Goal: Task Accomplishment & Management: Manage account settings

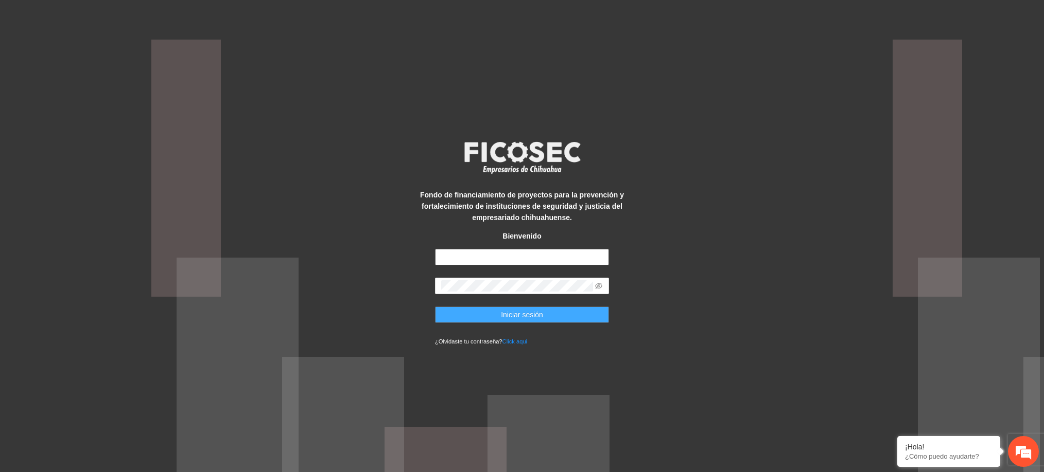
type input "**********"
click at [531, 315] on span "Iniciar sesión" at bounding box center [522, 314] width 42 height 11
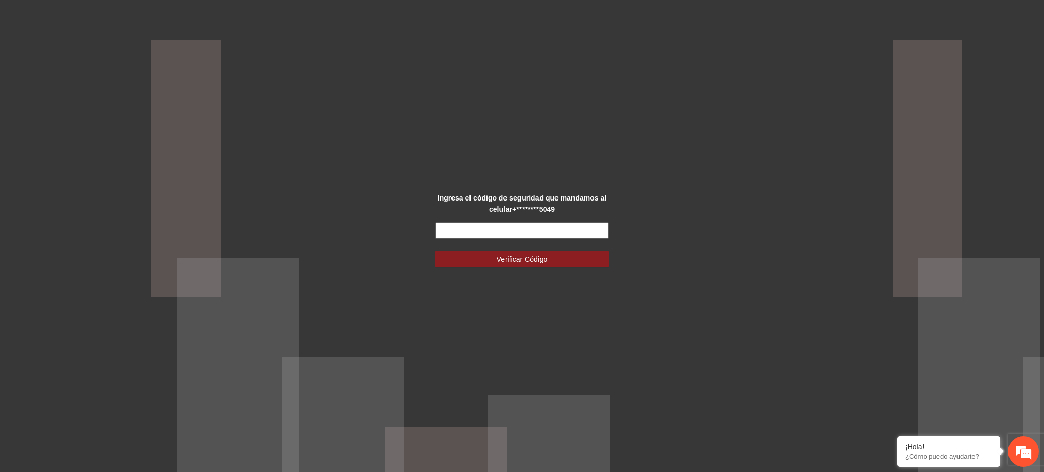
click at [539, 230] on input "text" at bounding box center [522, 230] width 174 height 16
type input "******"
click at [593, 247] on form "****** Verificar Código" at bounding box center [522, 244] width 174 height 45
click at [590, 255] on button "Verificar Código" at bounding box center [522, 259] width 174 height 16
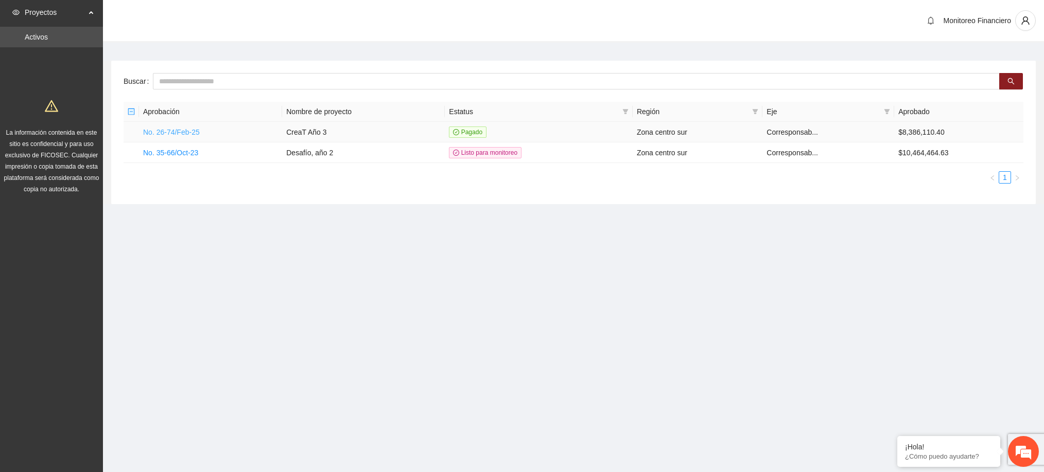
click at [192, 131] on link "No. 26-74/Feb-25" at bounding box center [171, 132] width 57 height 8
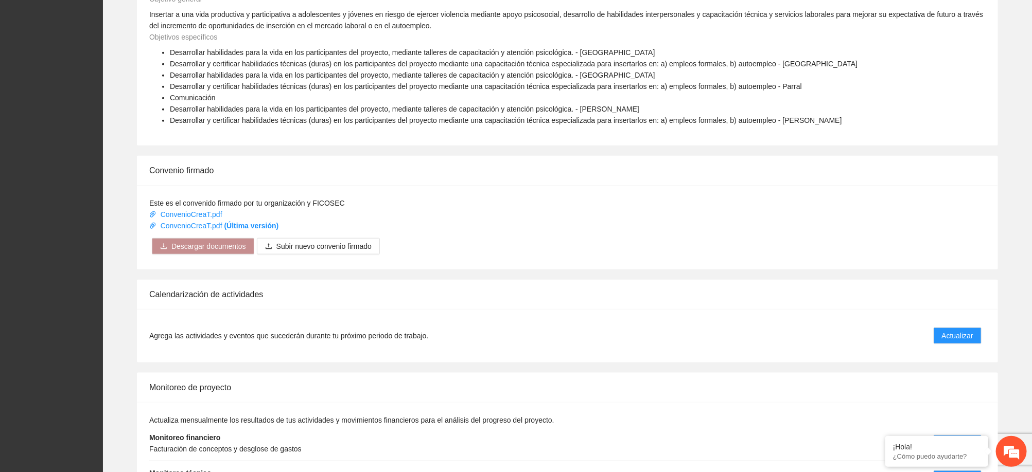
scroll to position [536, 0]
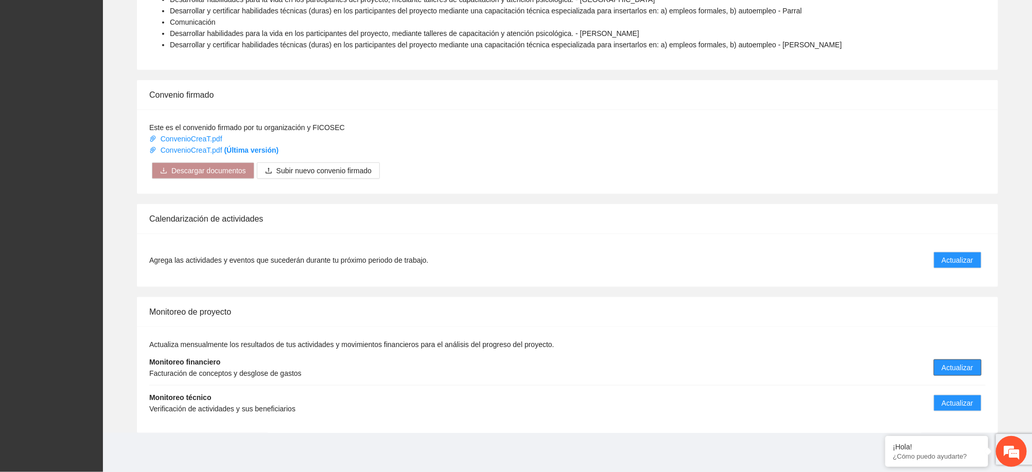
click at [966, 360] on button "Actualizar" at bounding box center [957, 368] width 48 height 16
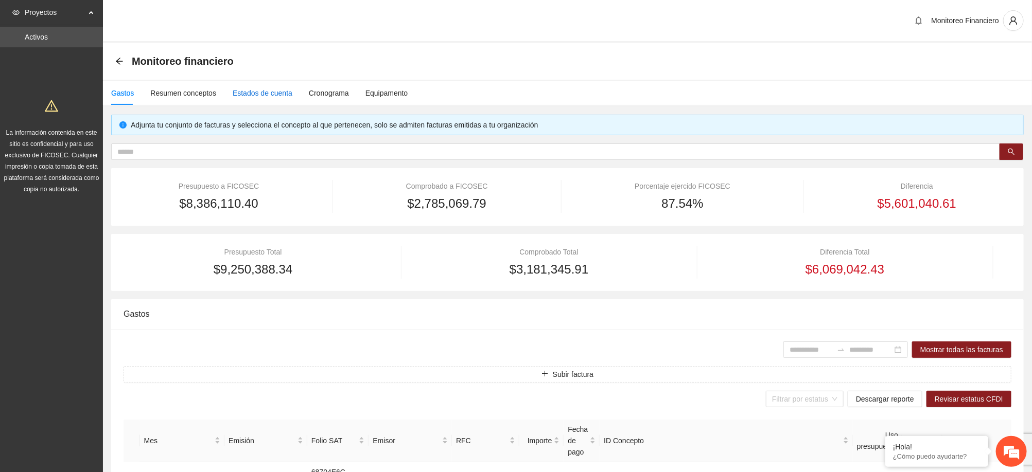
click at [274, 96] on div "Estados de cuenta" at bounding box center [263, 92] width 60 height 11
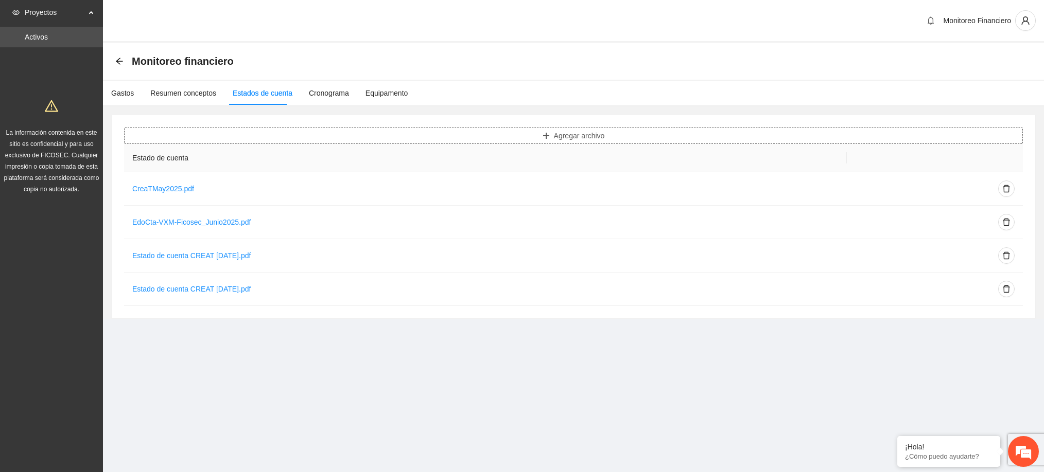
click at [621, 130] on button "Agregar archivo" at bounding box center [573, 136] width 898 height 16
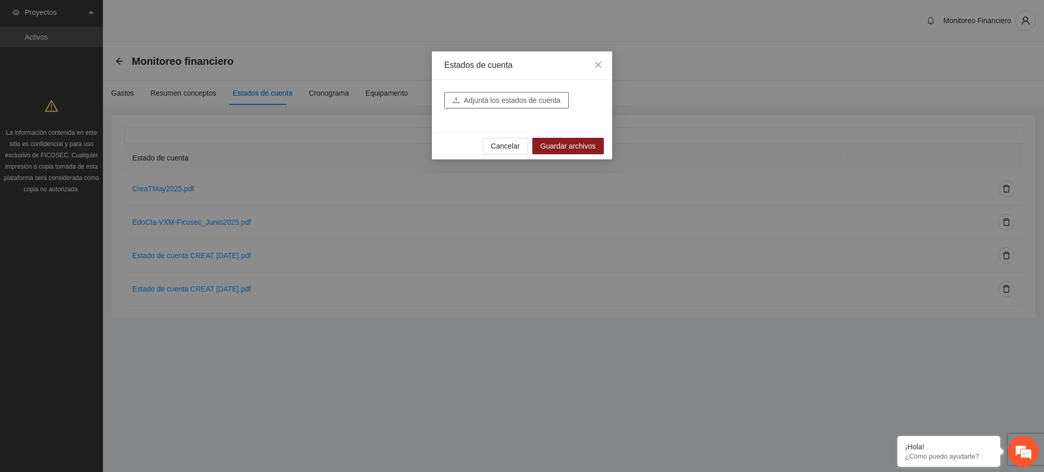
click at [522, 99] on span "Adjunta los estados de cuenta" at bounding box center [512, 100] width 97 height 11
click at [514, 148] on span "Cancelar" at bounding box center [505, 145] width 29 height 11
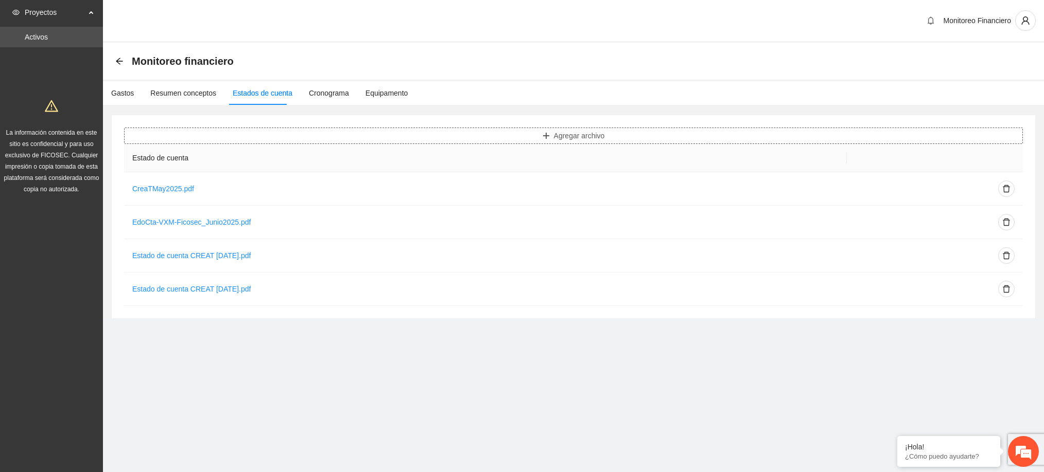
click at [514, 136] on button "Agregar archivo" at bounding box center [573, 136] width 898 height 16
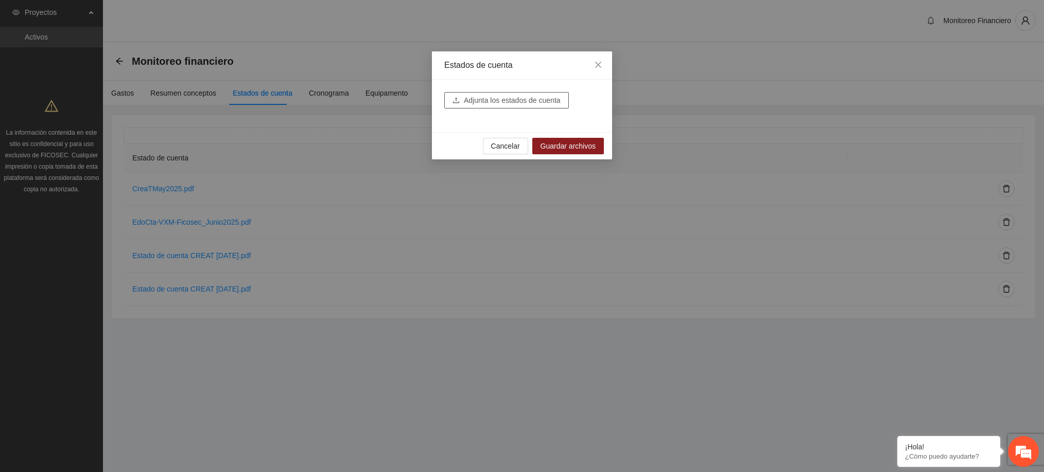
click at [486, 102] on span "Adjunta los estados de cuenta" at bounding box center [512, 100] width 97 height 11
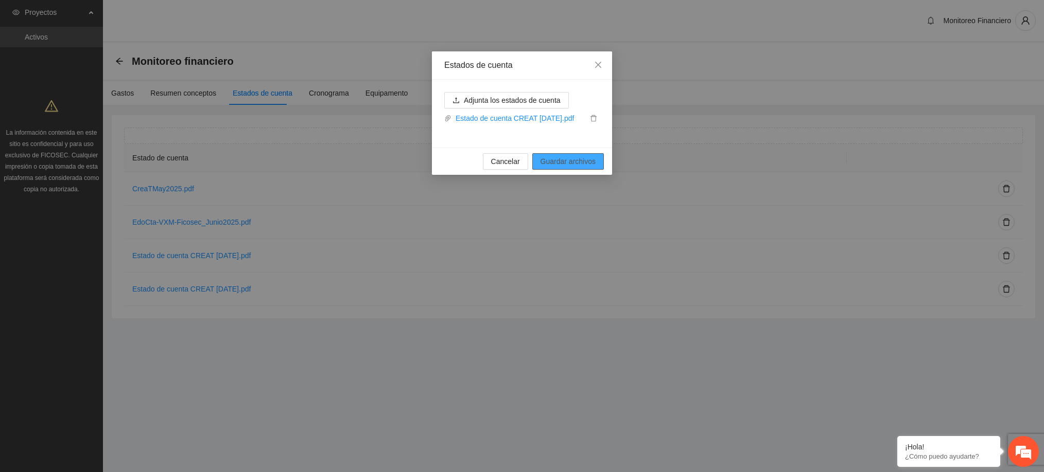
click at [552, 166] on span "Guardar archivos" at bounding box center [567, 161] width 55 height 11
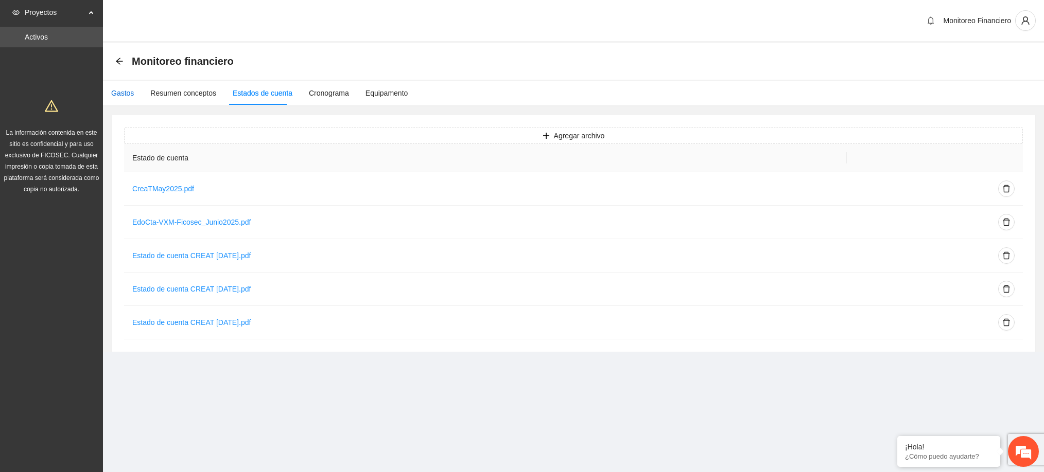
click at [127, 91] on div "Gastos" at bounding box center [122, 92] width 23 height 11
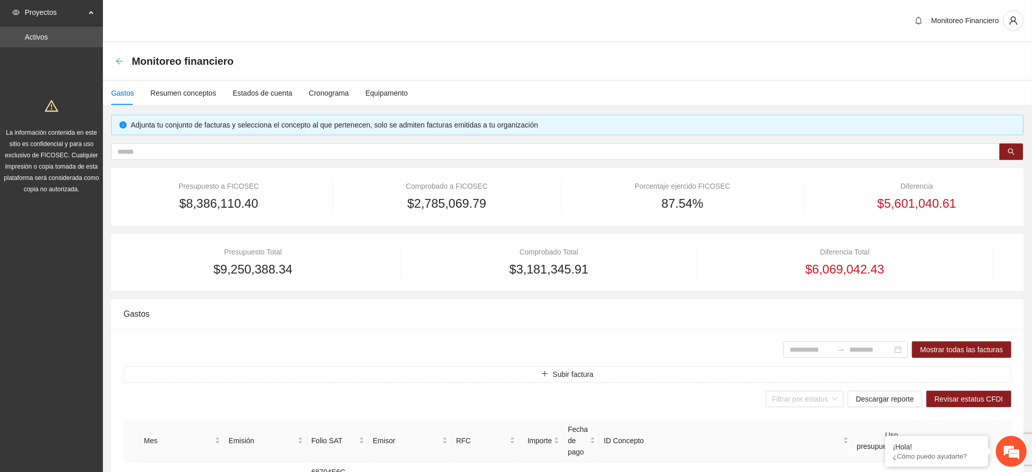
click at [122, 62] on icon "arrow-left" at bounding box center [119, 61] width 8 height 8
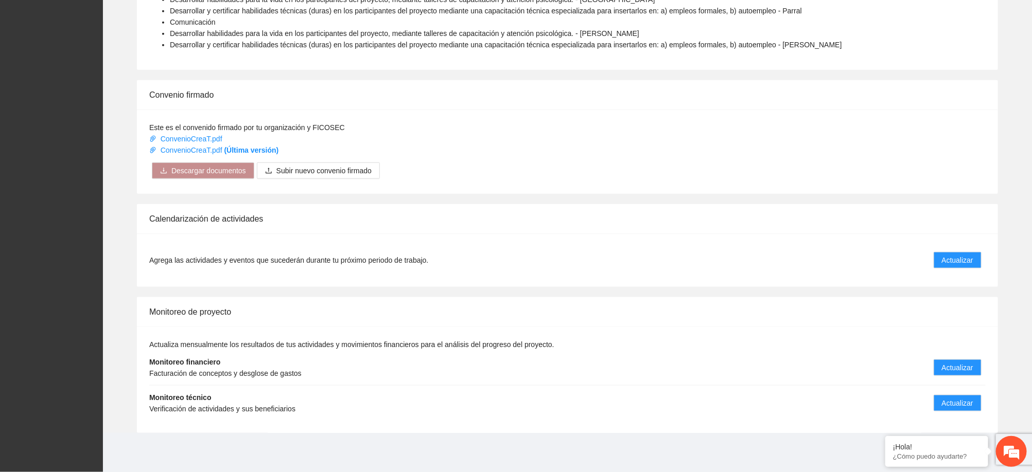
scroll to position [536, 0]
click at [950, 103] on div "Convenio firmado" at bounding box center [567, 94] width 836 height 29
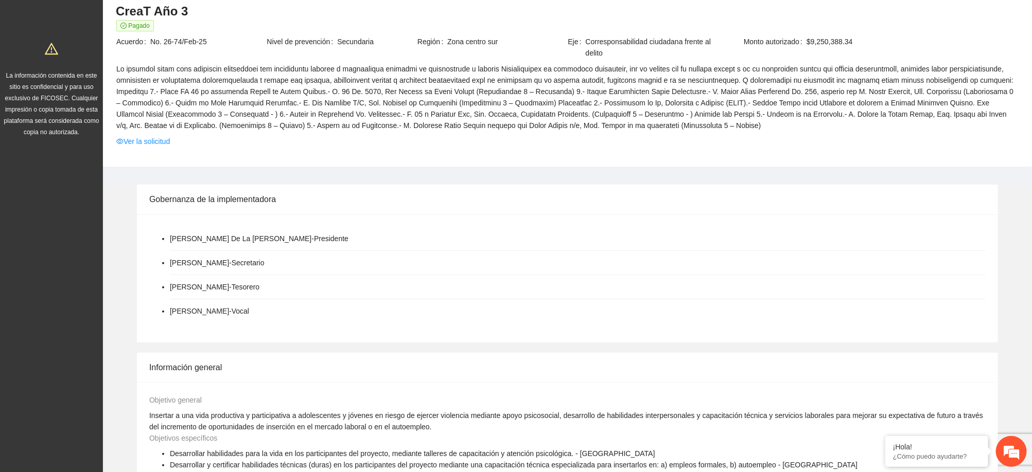
scroll to position [0, 0]
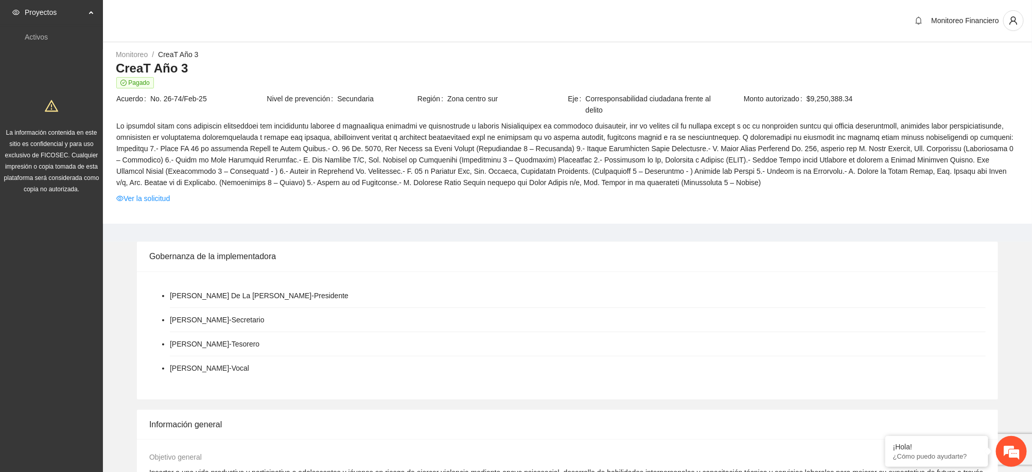
click at [997, 19] on span "Monitoreo Financiero" at bounding box center [965, 20] width 68 height 8
click at [1010, 22] on icon "user" at bounding box center [1013, 20] width 9 height 9
click at [977, 61] on span "Cerrar sesión" at bounding box center [986, 58] width 65 height 11
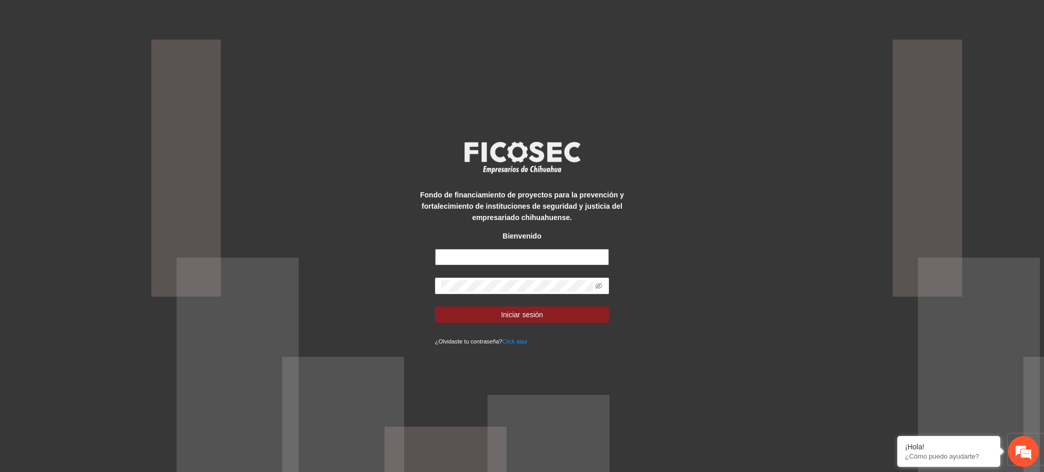
type input "**********"
click at [538, 104] on div "**********" at bounding box center [522, 236] width 1044 height 472
